Goal: Transaction & Acquisition: Subscribe to service/newsletter

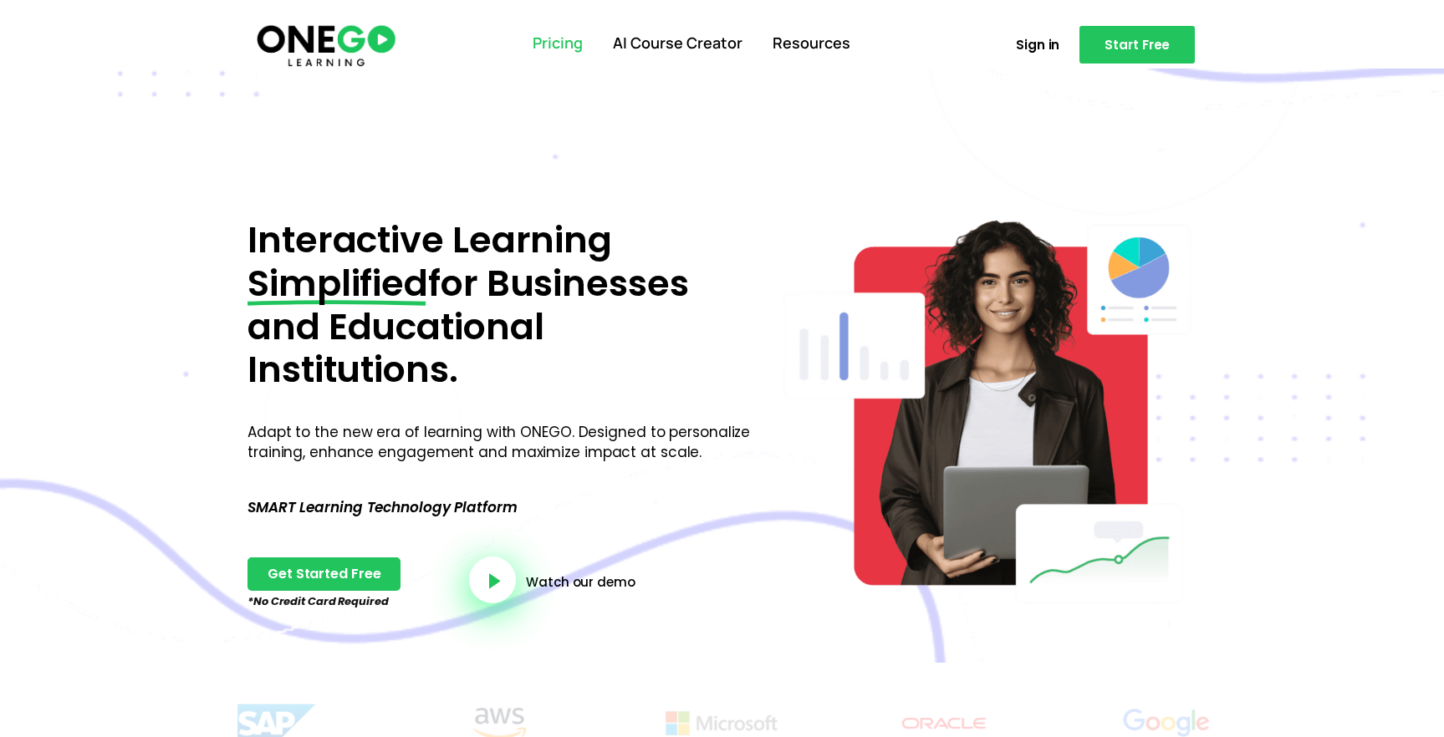
click at [558, 43] on link "Pricing" at bounding box center [558, 43] width 80 height 43
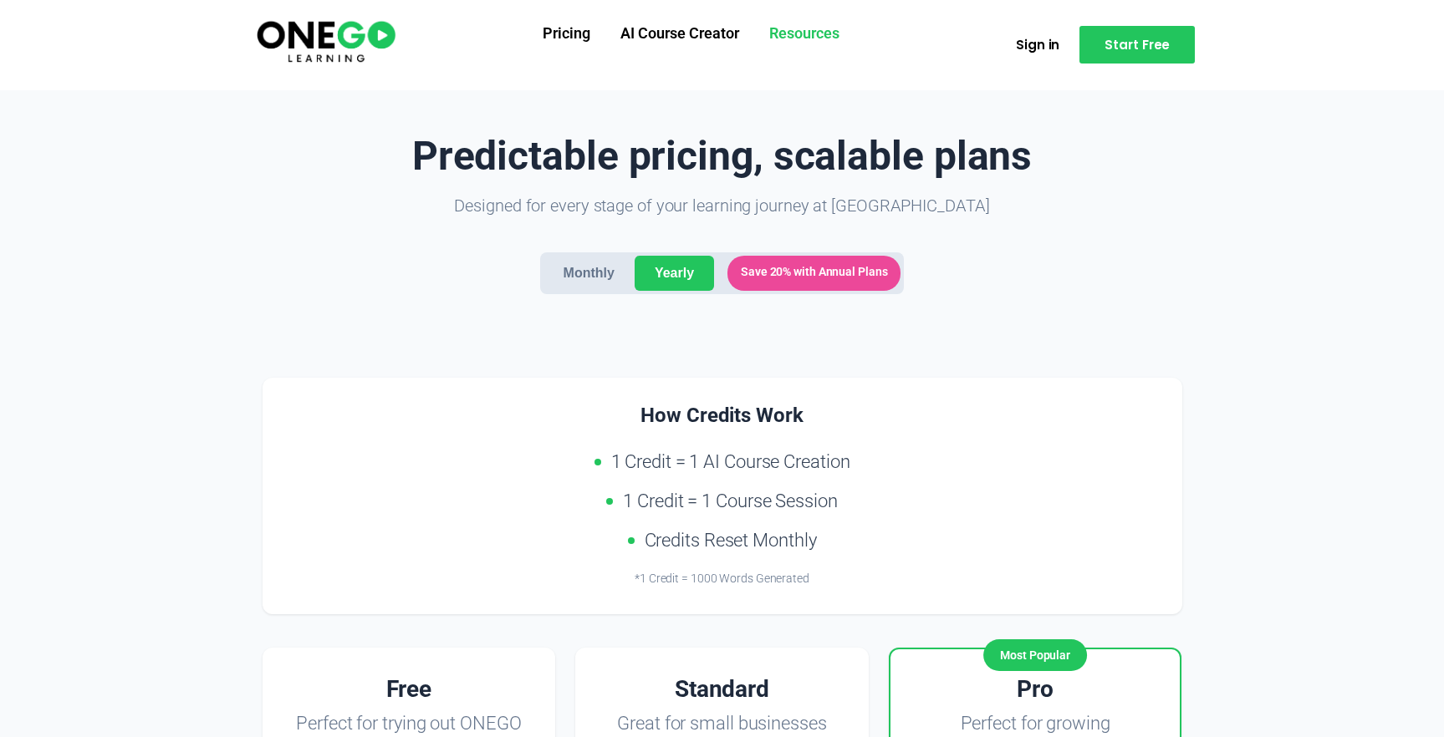
click at [820, 24] on link "Resources" at bounding box center [804, 34] width 100 height 43
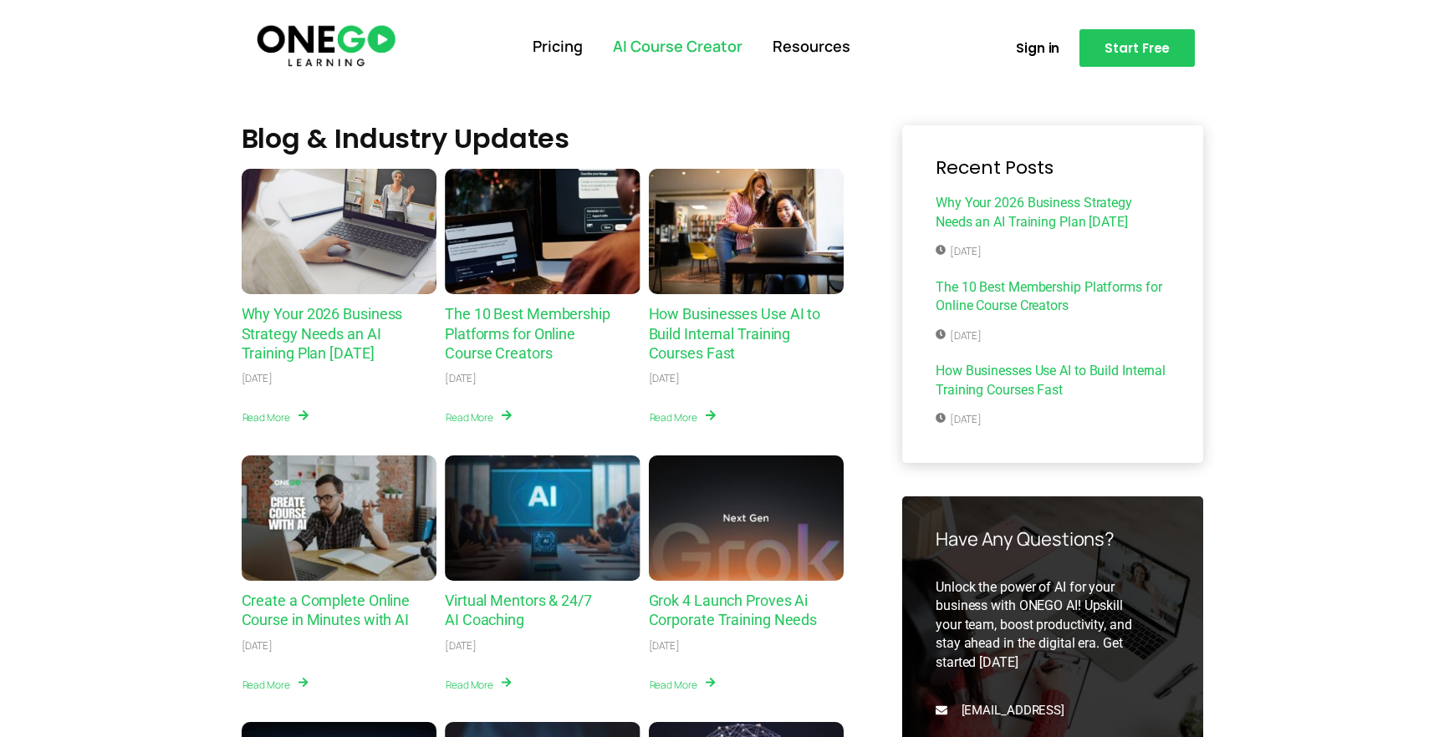
click at [716, 48] on link "AI Course Creator" at bounding box center [678, 46] width 160 height 43
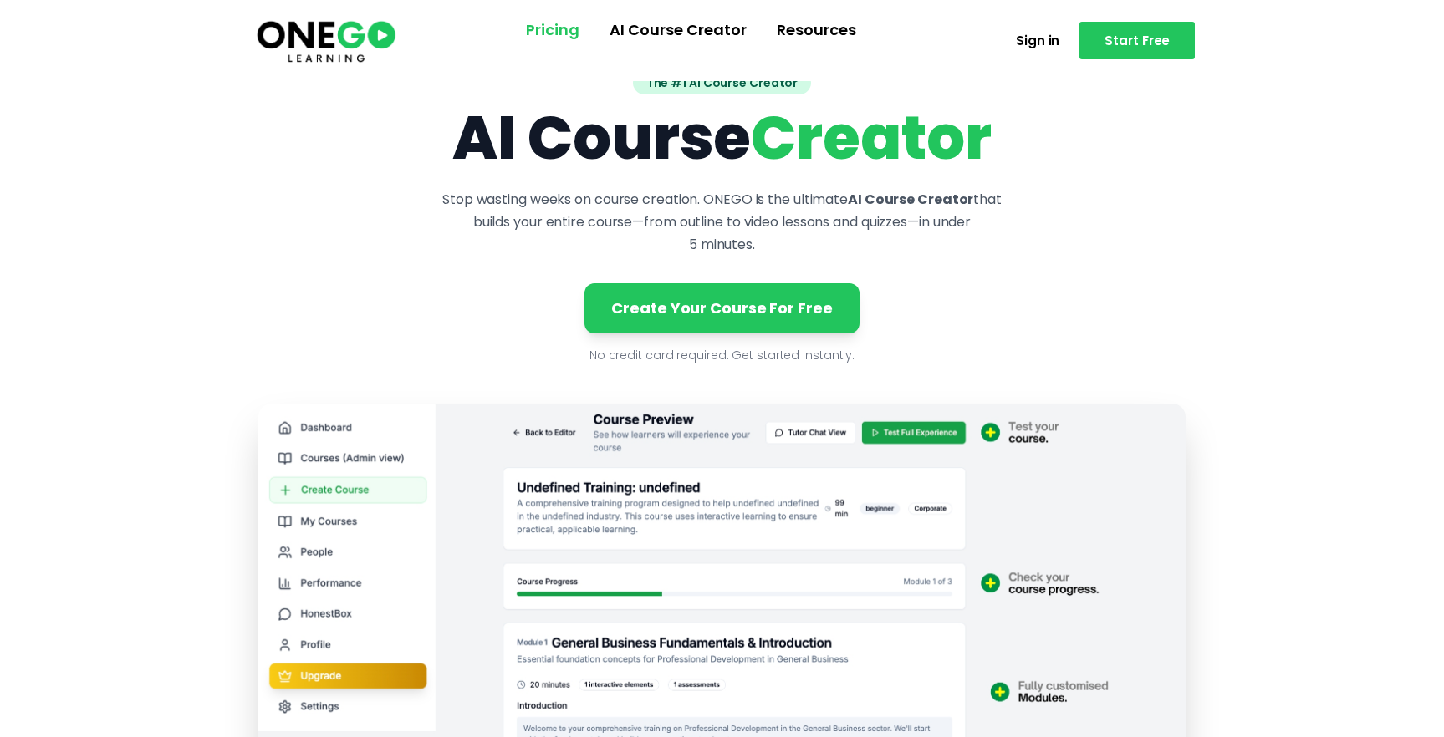
click at [565, 38] on link "Pricing" at bounding box center [553, 29] width 84 height 43
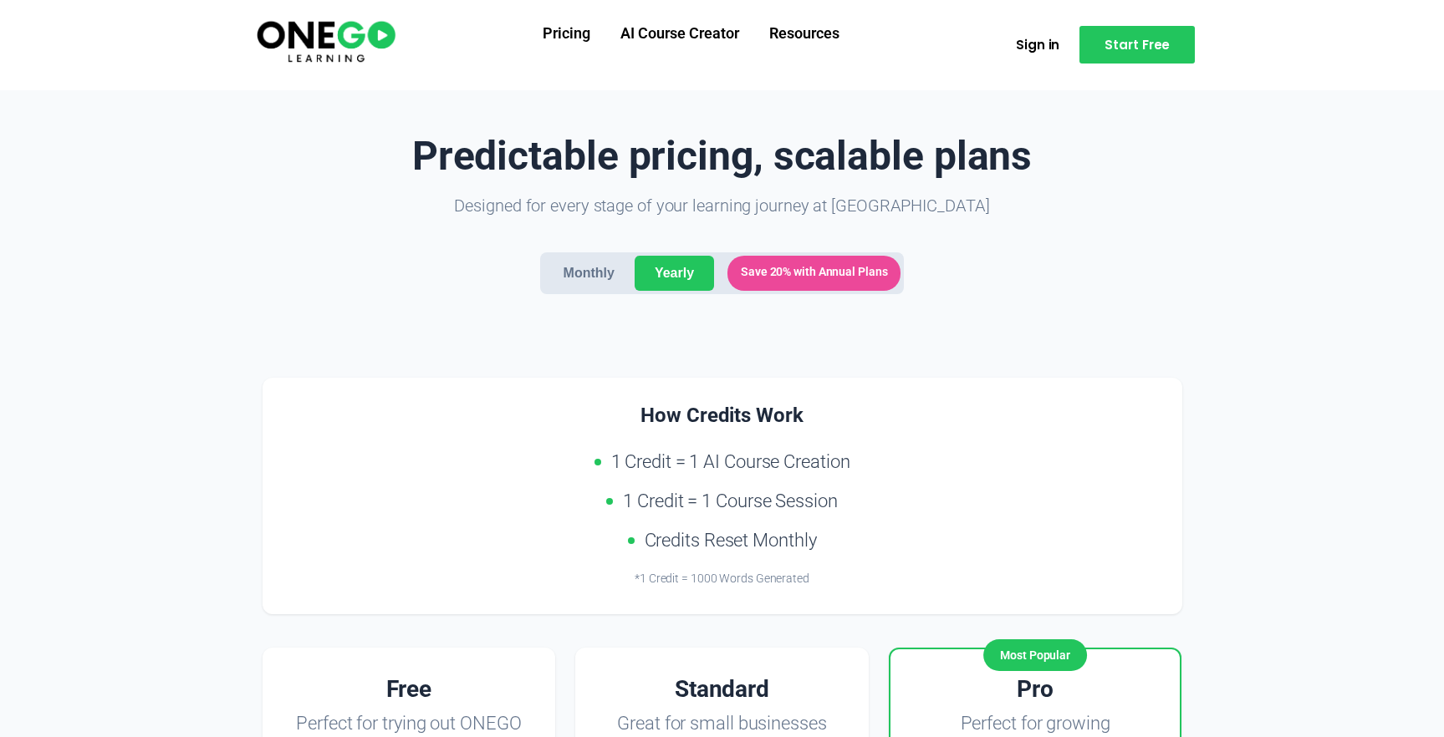
click at [369, 30] on img at bounding box center [326, 41] width 144 height 48
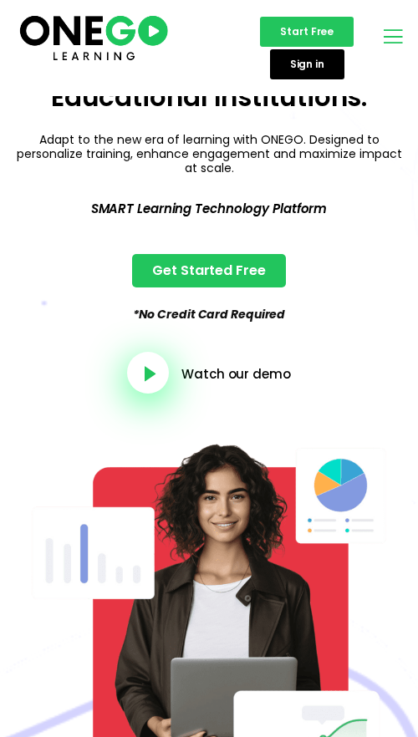
click at [404, 35] on icon "open-menu" at bounding box center [392, 36] width 25 height 26
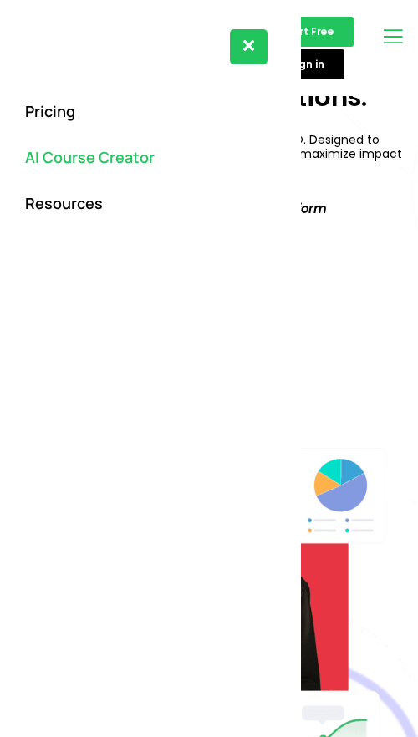
click at [71, 150] on link "AI Course Creator" at bounding box center [151, 158] width 268 height 46
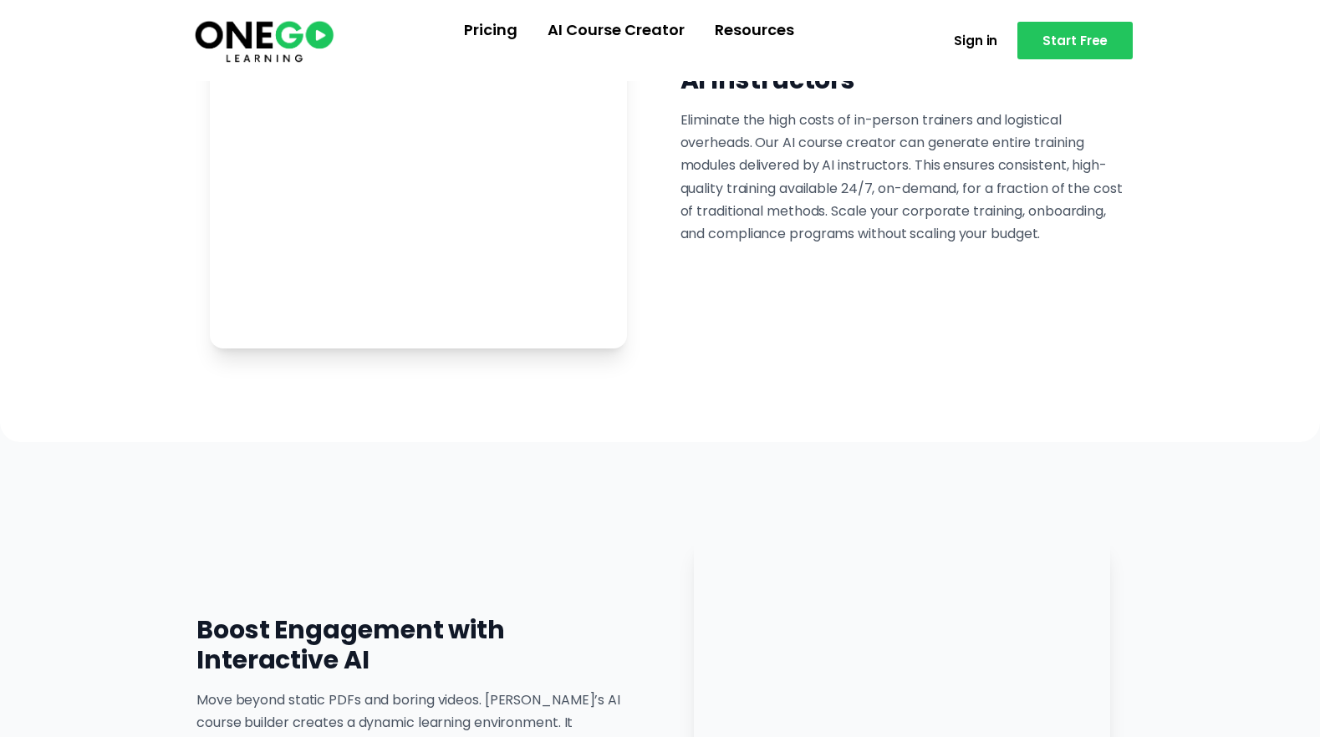
scroll to position [2762, 0]
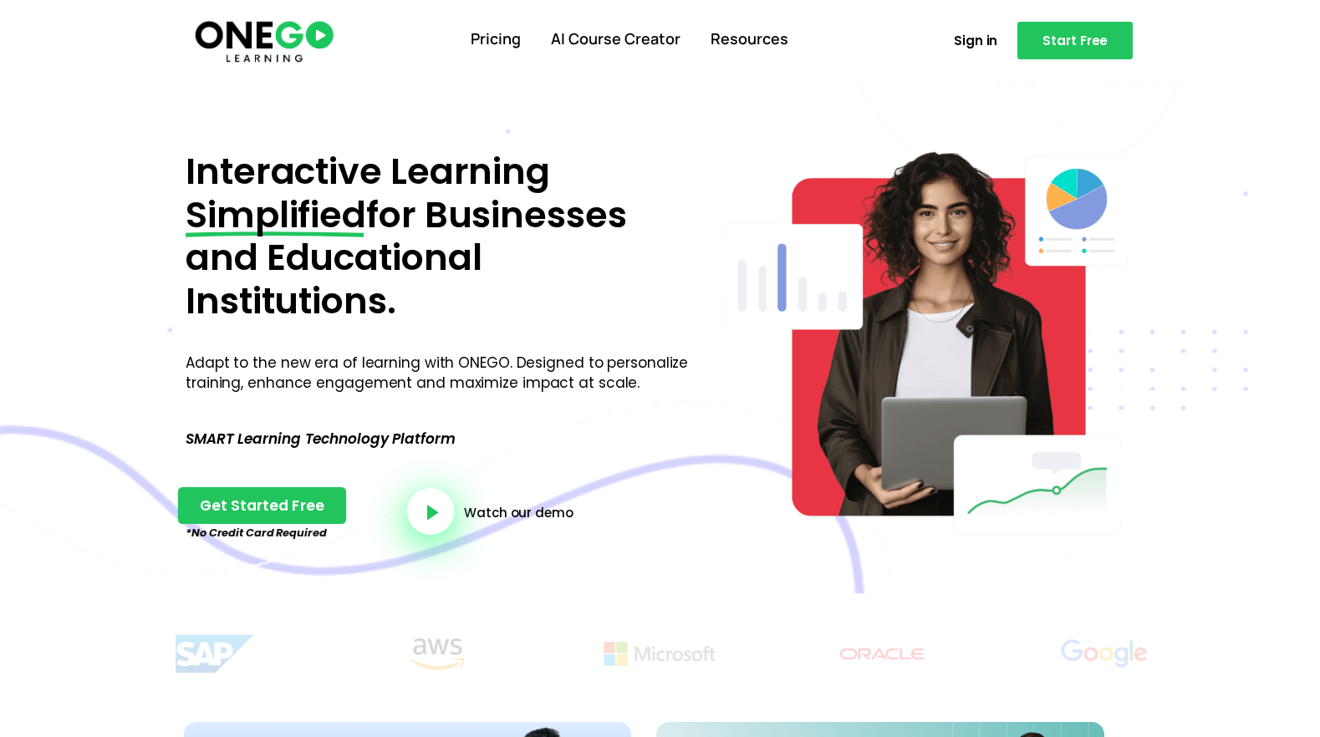
click at [278, 517] on link "Get Started Free" at bounding box center [262, 505] width 169 height 37
